Goal: Obtain resource: Obtain resource

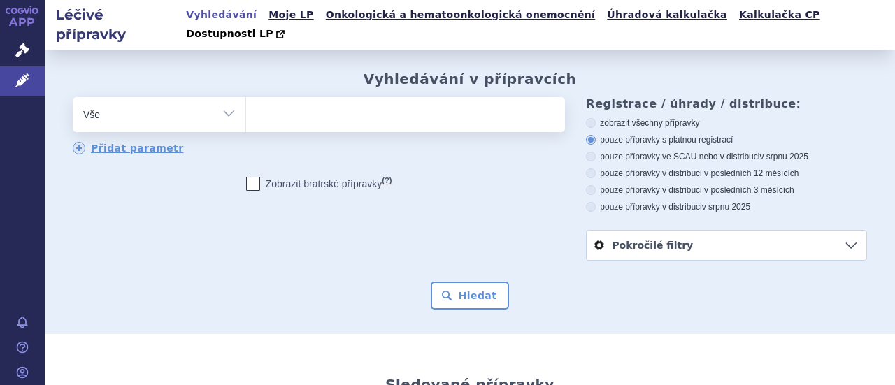
click at [226, 97] on select "Vše Přípravek/SUKL kód MAH VPOIS ATC/Aktivní látka Léková forma Síla" at bounding box center [159, 112] width 173 height 31
select select "filter-product"
click at [73, 97] on select "Vše Přípravek/SUKL kód MAH VPOIS ATC/Aktivní látka Léková forma Síla" at bounding box center [159, 112] width 173 height 31
click at [291, 97] on ul at bounding box center [403, 111] width 315 height 29
click at [246, 97] on select at bounding box center [246, 114] width 1 height 35
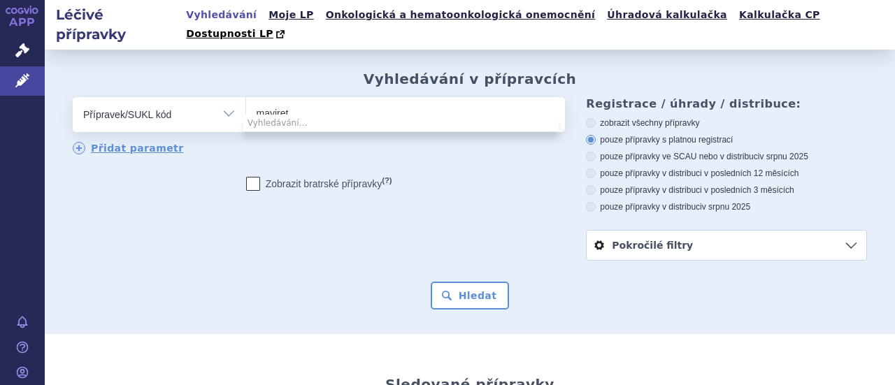
type input "maviret"
select select "maviret"
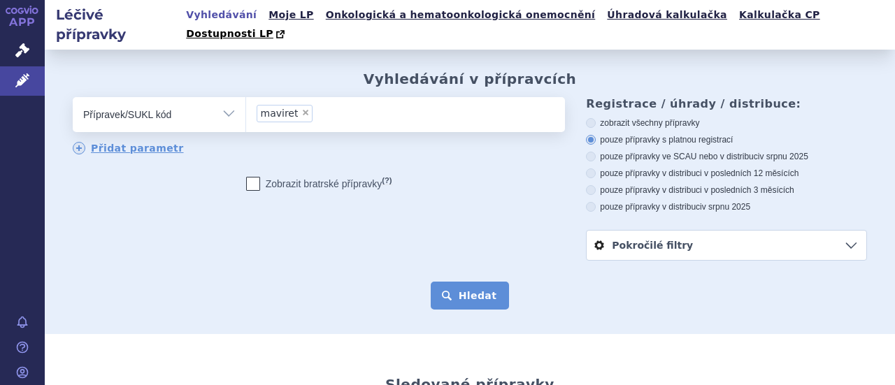
click at [471, 285] on button "Hledat" at bounding box center [470, 296] width 79 height 28
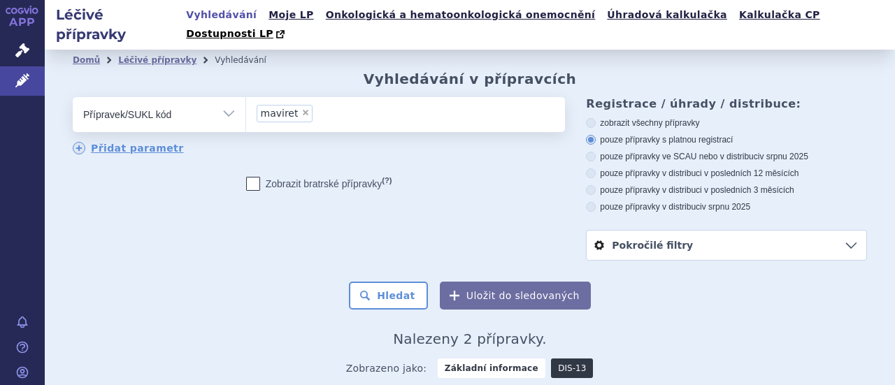
click at [551, 359] on link "DIS-13" at bounding box center [572, 369] width 42 height 20
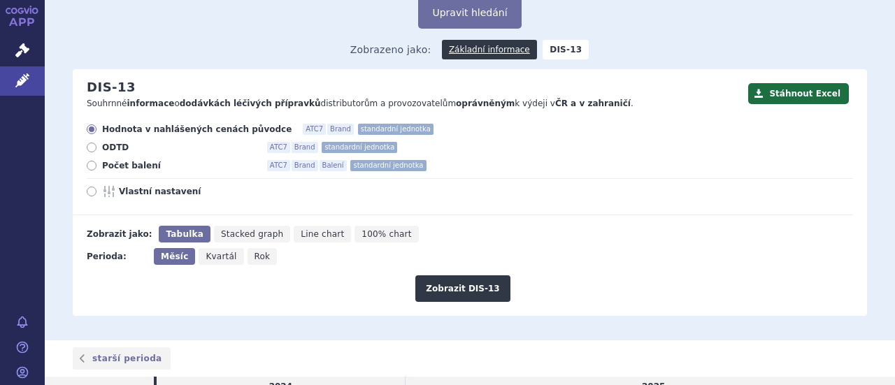
scroll to position [213, 0]
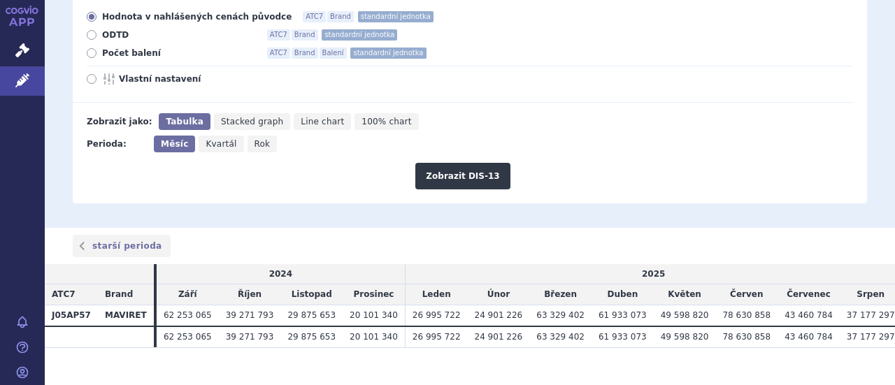
click at [127, 48] on span "Počet balení" at bounding box center [179, 53] width 154 height 11
click at [97, 50] on input "Počet balení ATC7 Brand Balení standardní jednotka" at bounding box center [92, 54] width 9 height 9
radio input "true"
click at [464, 163] on button "Zobrazit DIS-13" at bounding box center [462, 176] width 94 height 27
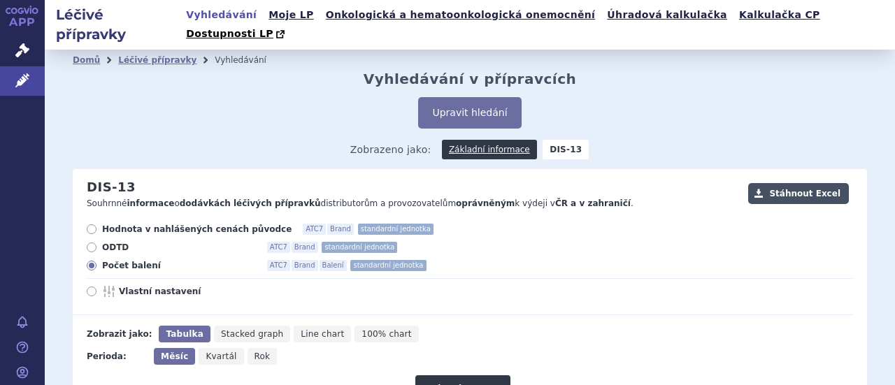
click at [795, 183] on button "Stáhnout Excel" at bounding box center [798, 193] width 101 height 21
click at [255, 352] on span "Rok" at bounding box center [263, 357] width 16 height 10
click at [255, 348] on input "Rok" at bounding box center [252, 352] width 9 height 9
radio input "true"
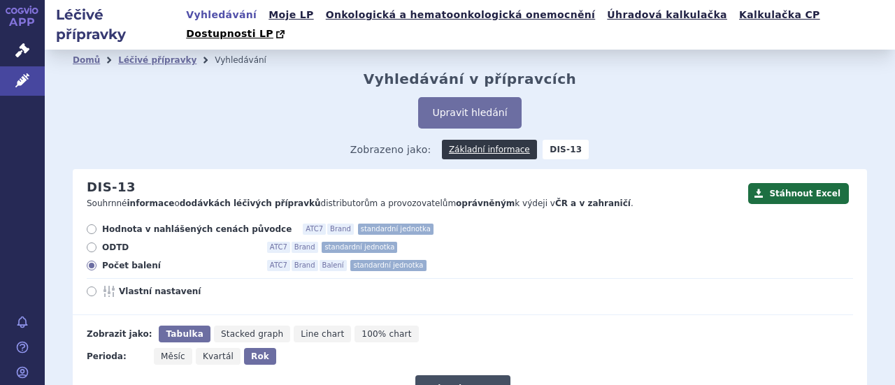
click at [450, 376] on button "Zobrazit DIS-13" at bounding box center [462, 389] width 94 height 27
click at [790, 183] on button "Stáhnout Excel" at bounding box center [798, 193] width 101 height 21
